Goal: Check status: Verify the current state of an ongoing process or item

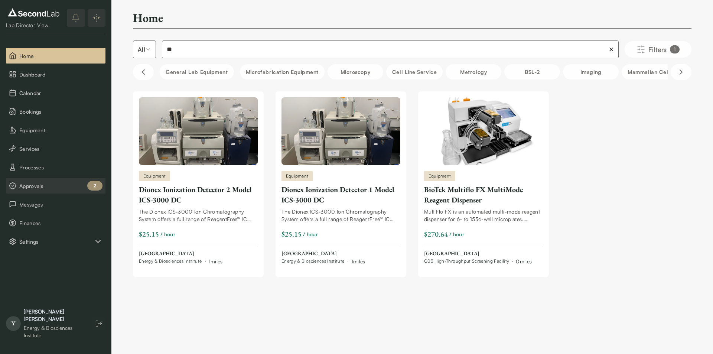
click at [40, 186] on span "Approvals" at bounding box center [60, 186] width 83 height 8
